Goal: Task Accomplishment & Management: Use online tool/utility

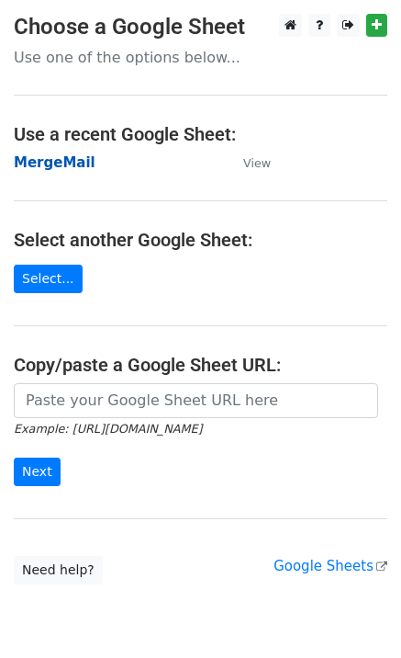
click at [35, 165] on strong "MergeMail" at bounding box center [55, 162] width 82 height 17
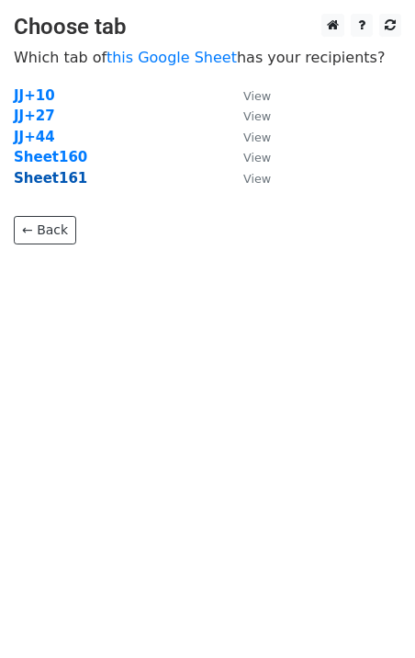
click at [52, 182] on strong "Sheet161" at bounding box center [50, 178] width 73 height 17
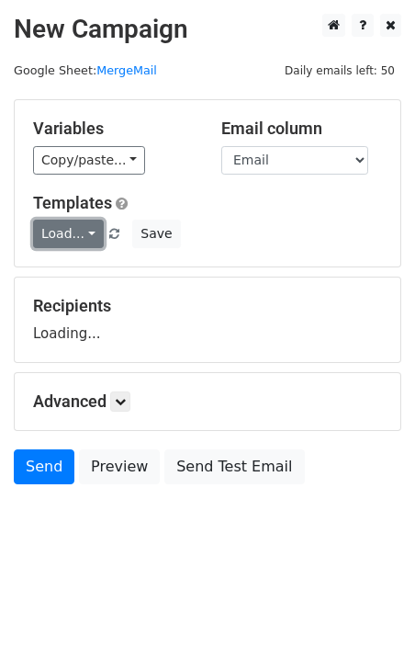
click at [66, 236] on link "Load..." at bounding box center [68, 234] width 71 height 28
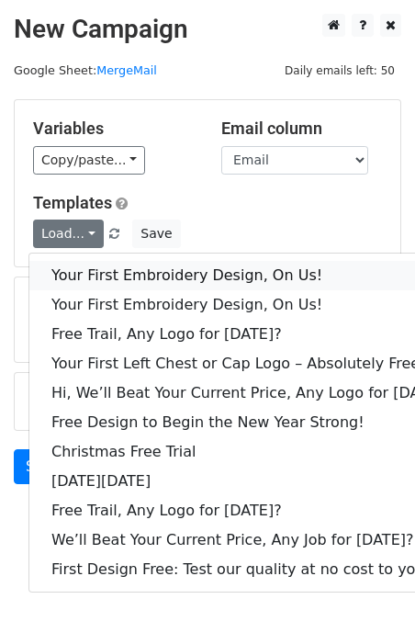
click at [130, 279] on link "Your First Embroidery Design, On Us!" at bounding box center [251, 275] width 444 height 29
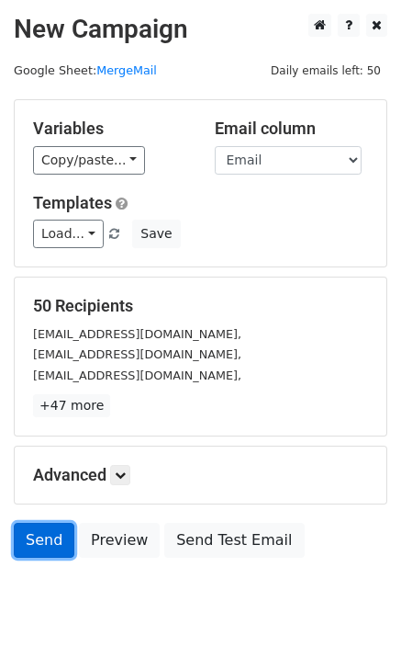
click at [39, 553] on link "Send" at bounding box center [44, 540] width 61 height 35
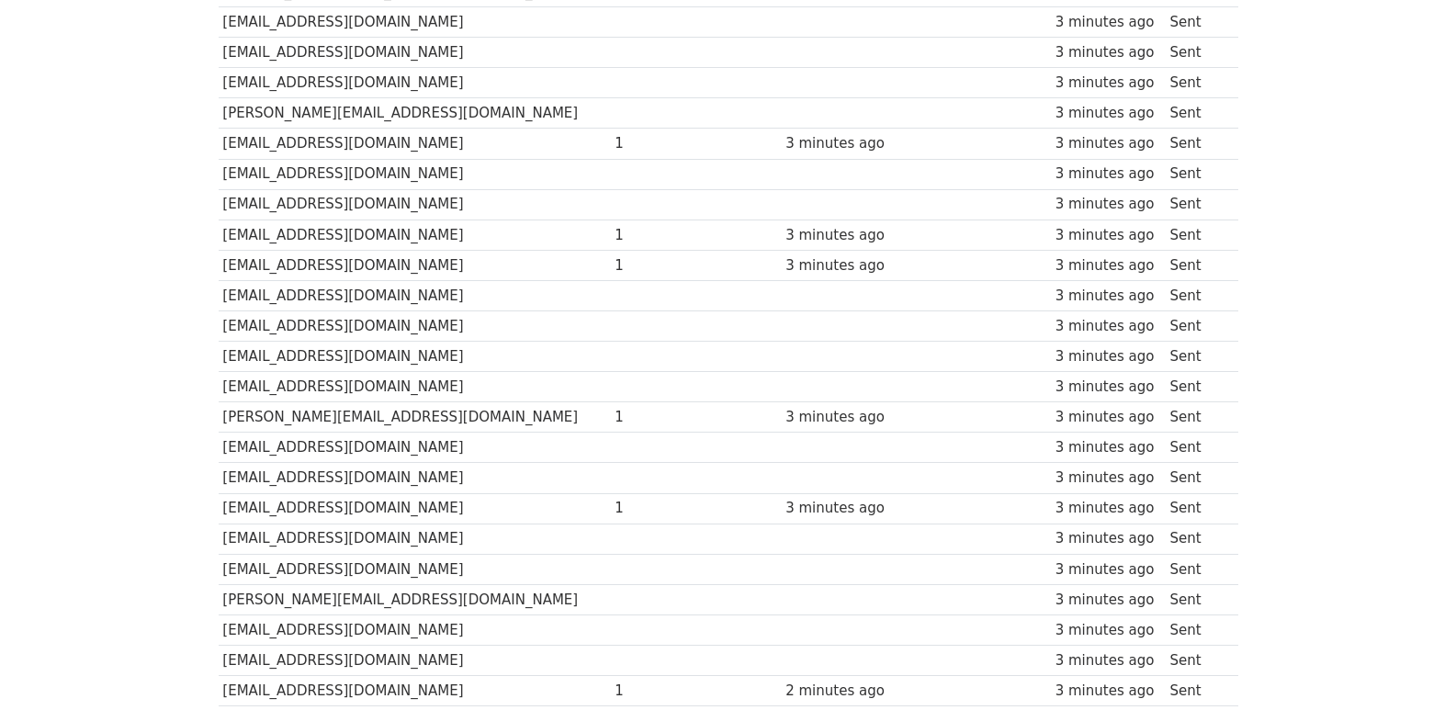
scroll to position [1224, 0]
